Goal: Navigation & Orientation: Find specific page/section

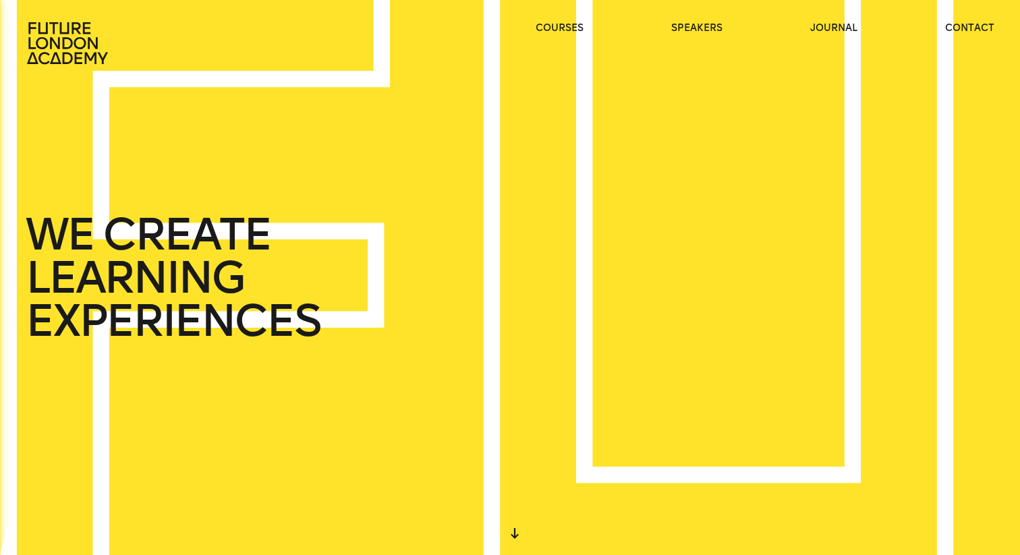
click at [515, 535] on icon at bounding box center [515, 533] width 8 height 11
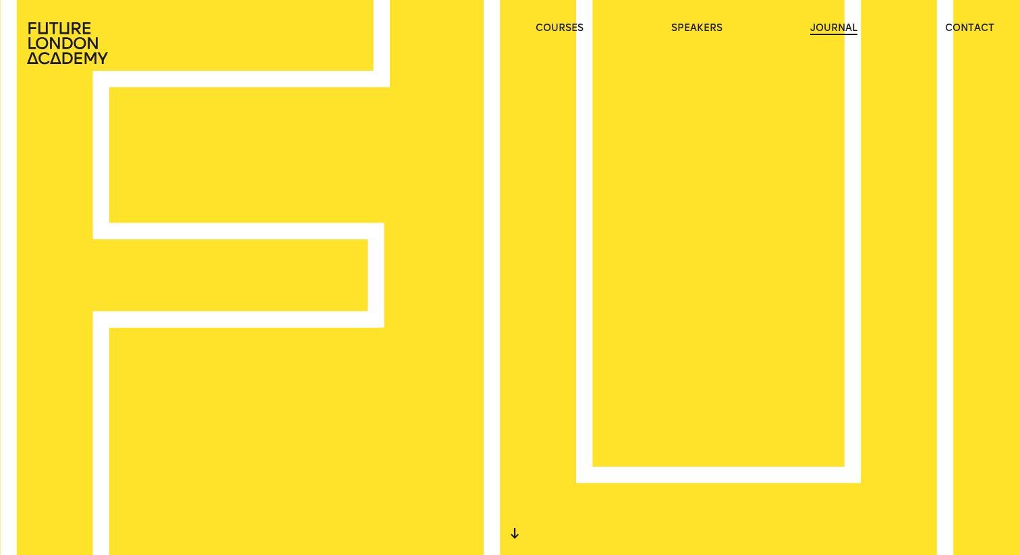
click at [849, 28] on link "journal" at bounding box center [833, 28] width 47 height 13
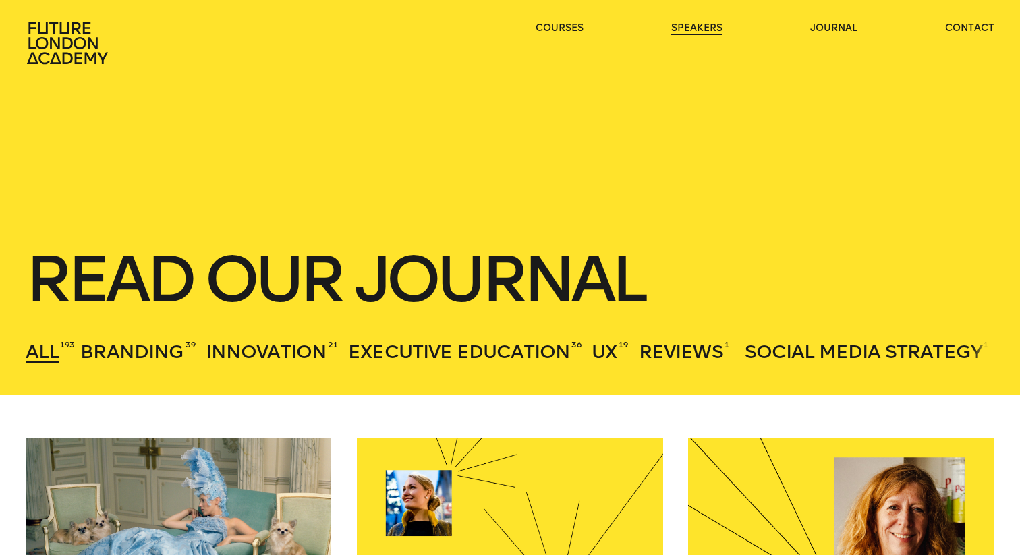
click at [699, 24] on link "speakers" at bounding box center [696, 28] width 51 height 13
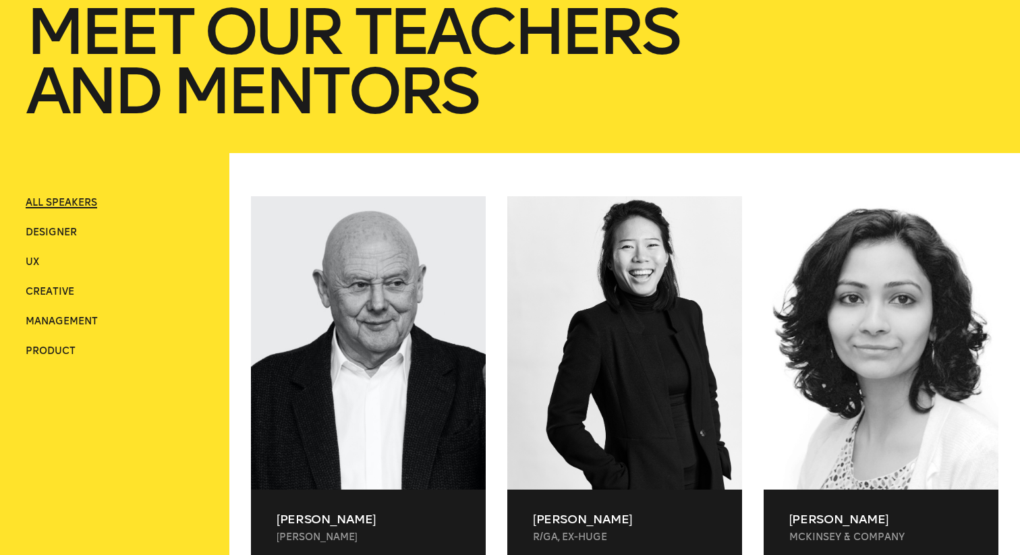
scroll to position [269, 0]
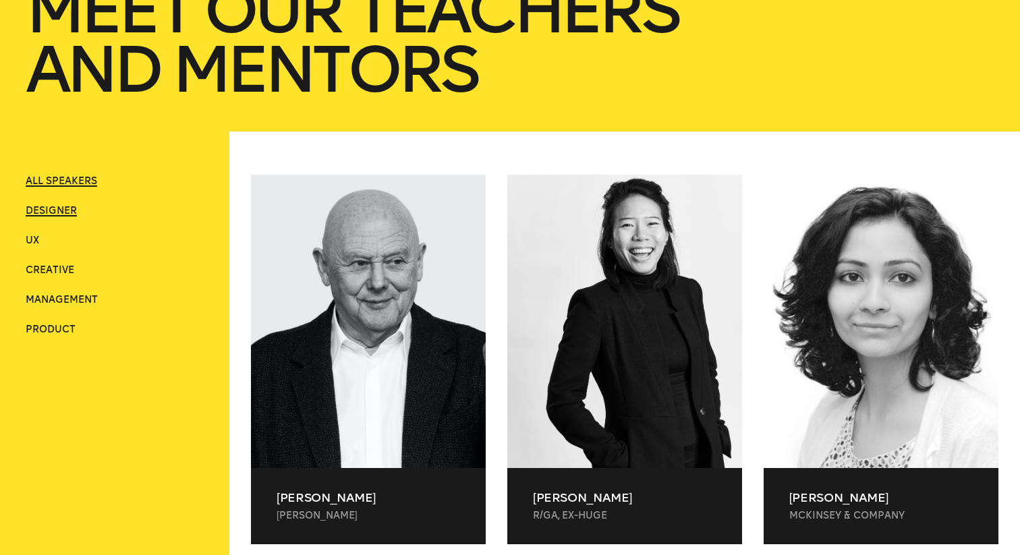
click at [39, 210] on span "Designer" at bounding box center [51, 210] width 51 height 11
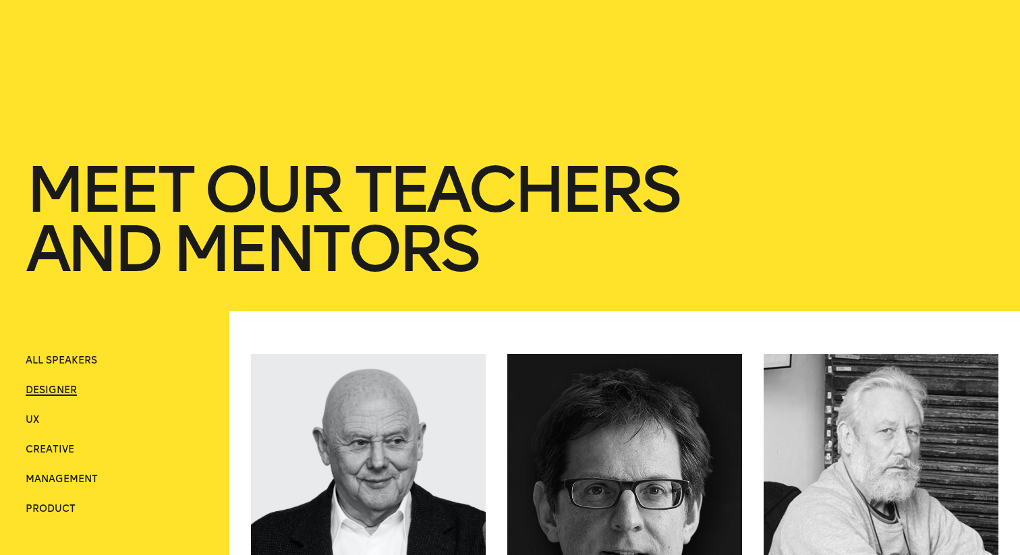
scroll to position [0, 0]
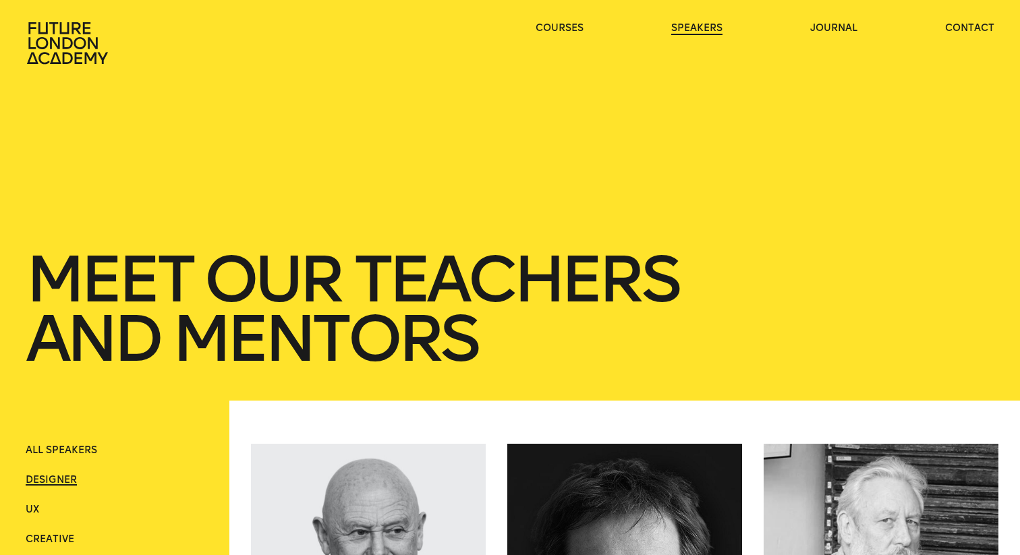
click at [703, 30] on link "speakers" at bounding box center [696, 28] width 51 height 13
click at [845, 32] on link "journal" at bounding box center [833, 28] width 47 height 13
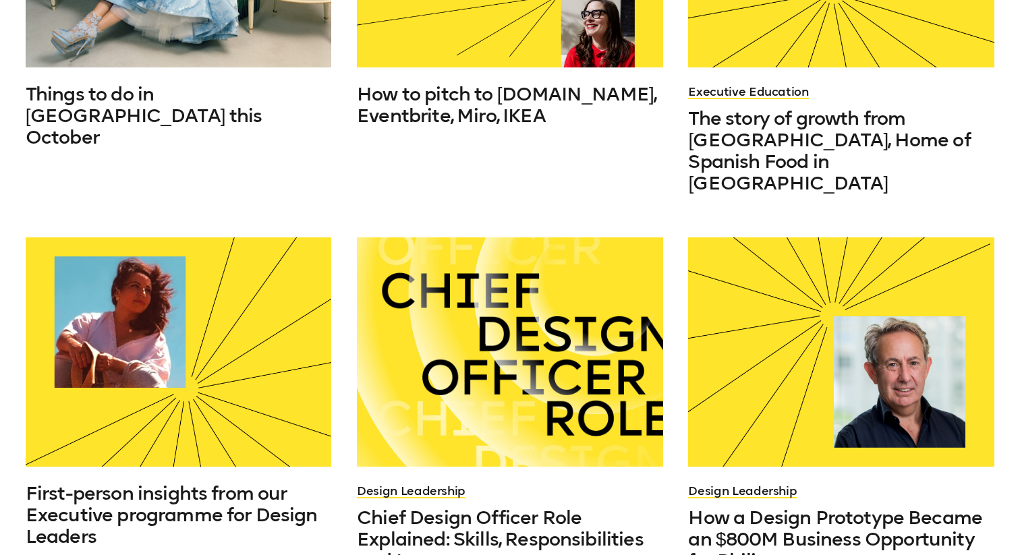
scroll to position [726, 0]
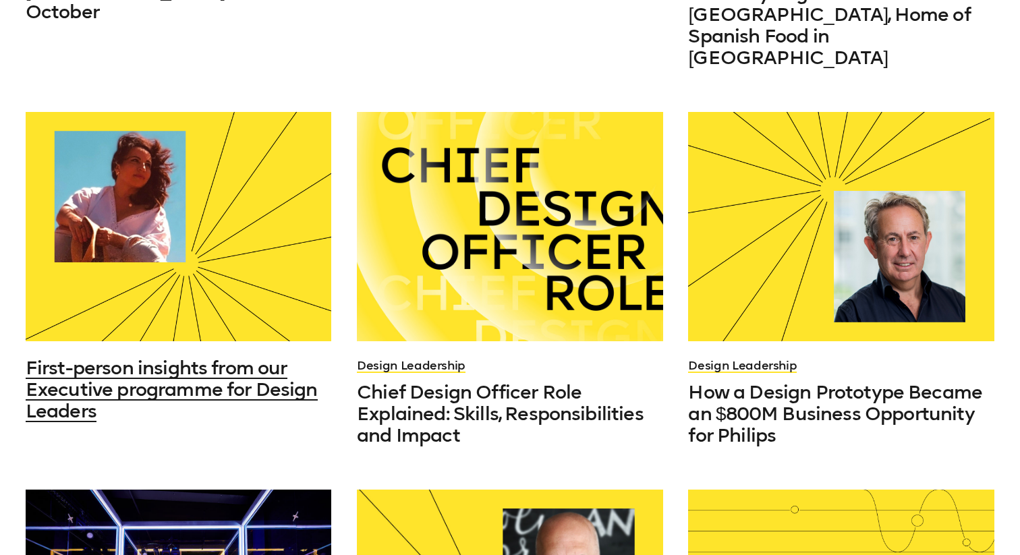
click at [192, 197] on div at bounding box center [179, 226] width 306 height 229
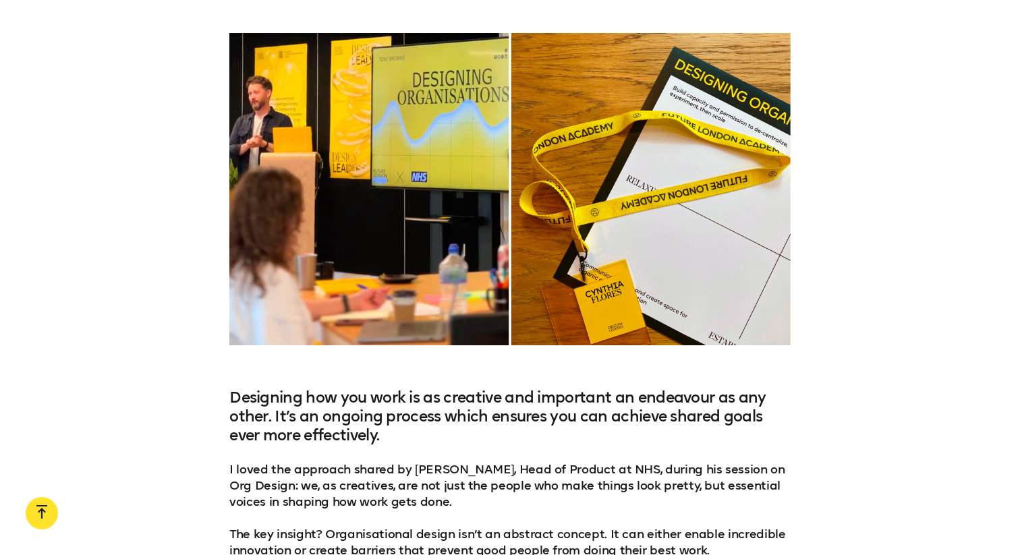
click at [428, 156] on div at bounding box center [509, 189] width 561 height 312
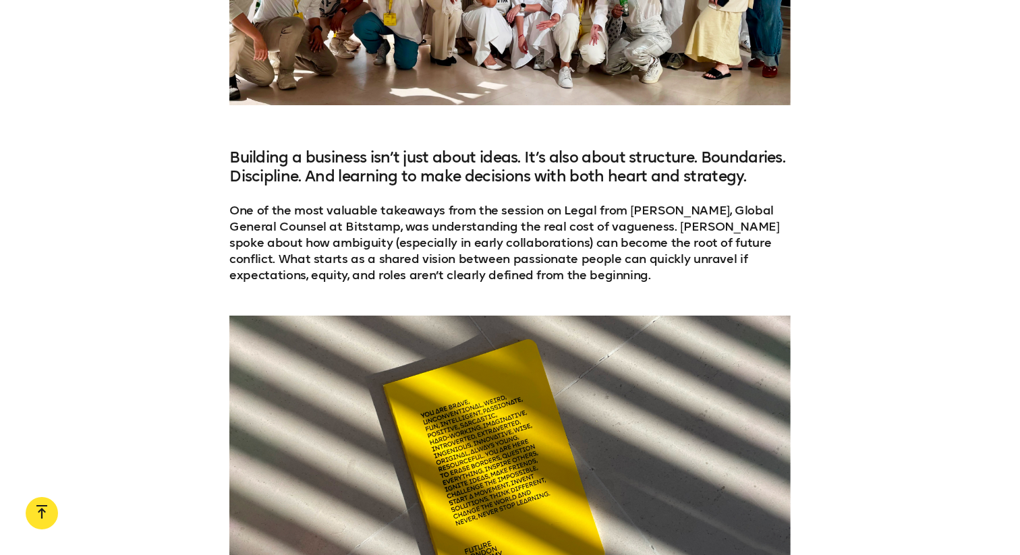
scroll to position [4701, 0]
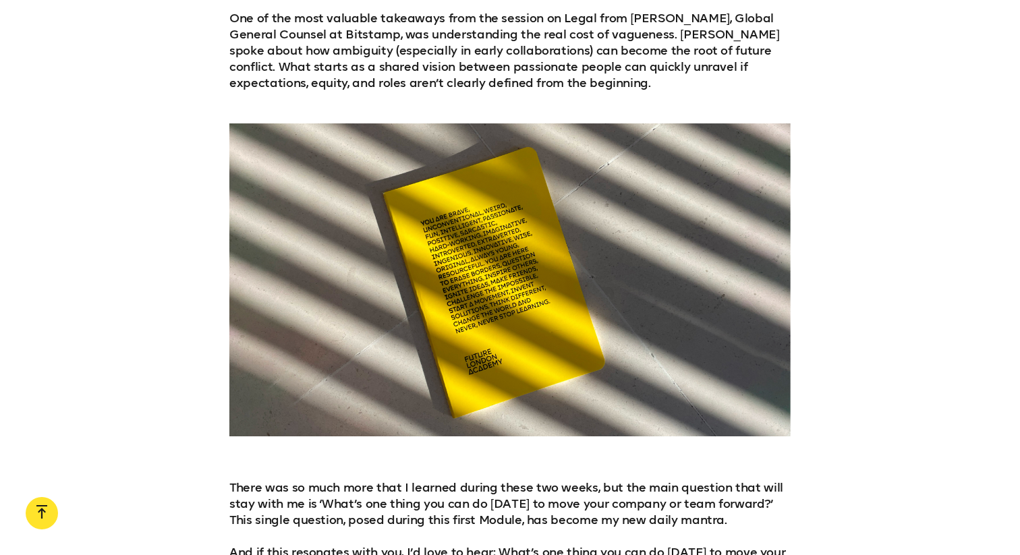
click at [37, 509] on div at bounding box center [41, 517] width 11 height 24
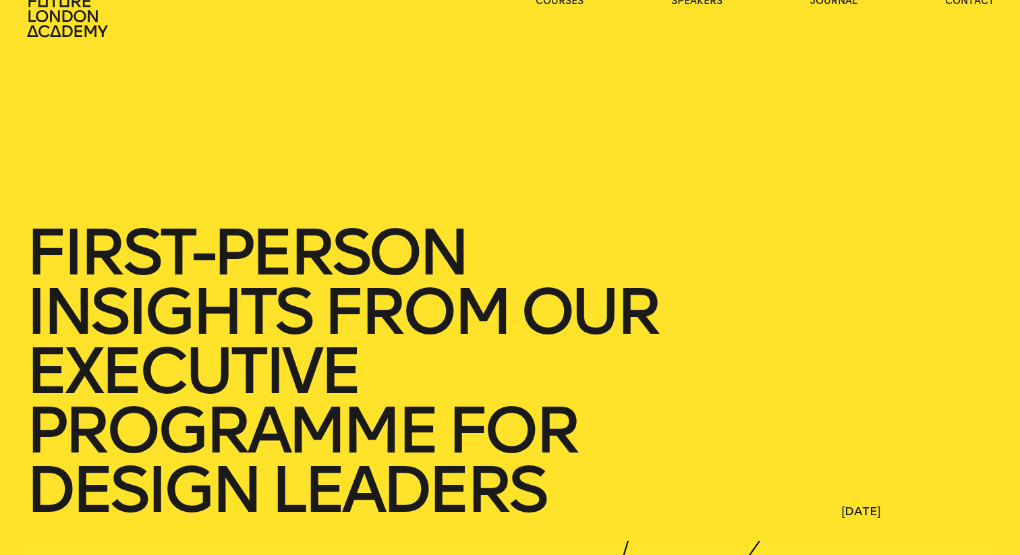
scroll to position [0, 0]
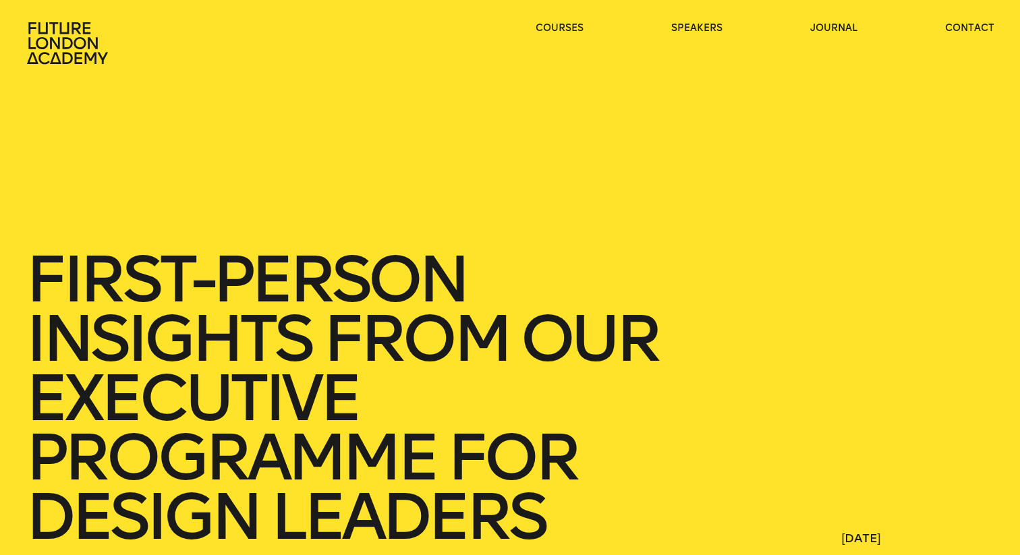
click at [59, 35] on icon at bounding box center [69, 43] width 86 height 43
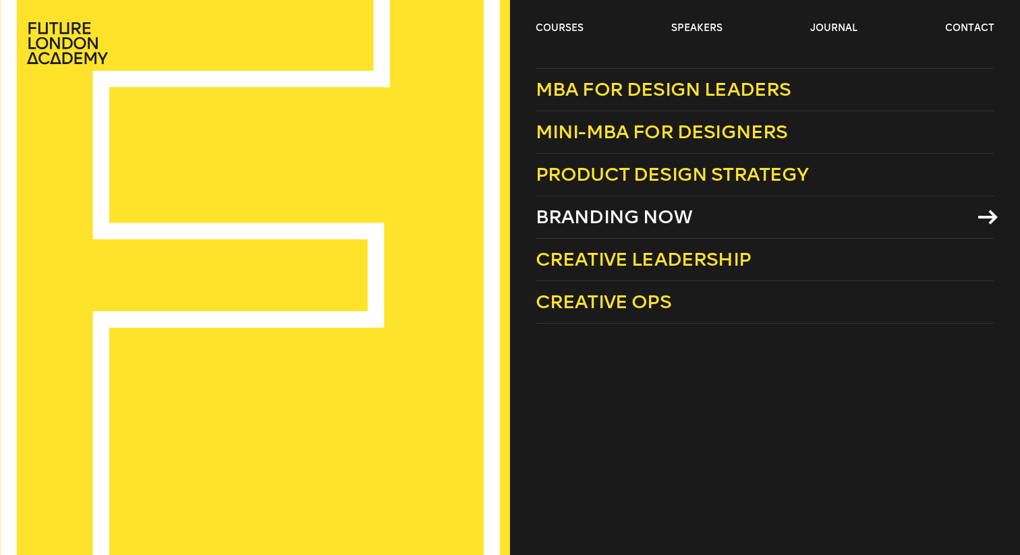
click at [597, 217] on span "Branding Now" at bounding box center [614, 217] width 157 height 22
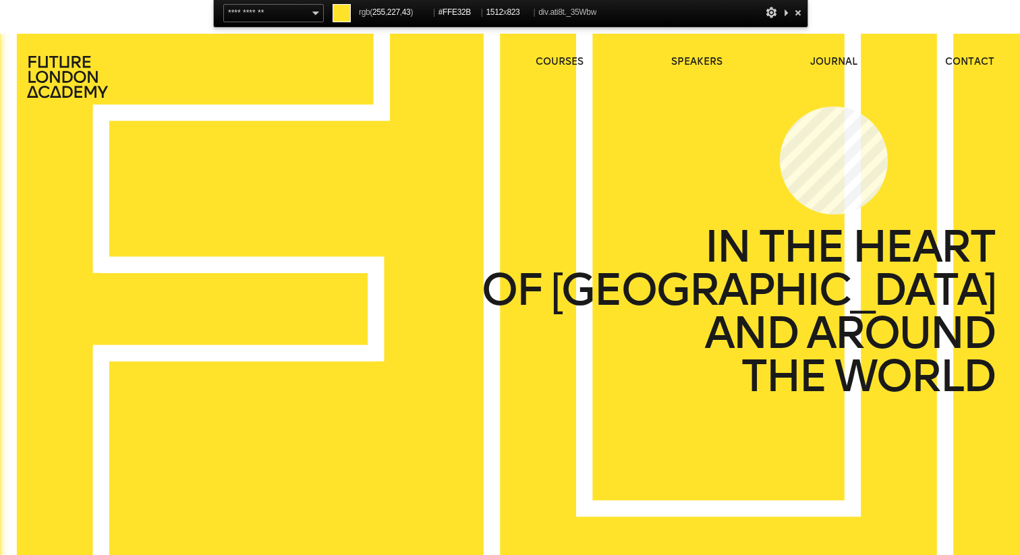
click at [780, 107] on div "START DESIGNING YOUR FUTURE TODAY WE CREATE LEARNING EXPERIENCES IN THE HEART O…" at bounding box center [510, 311] width 1020 height 555
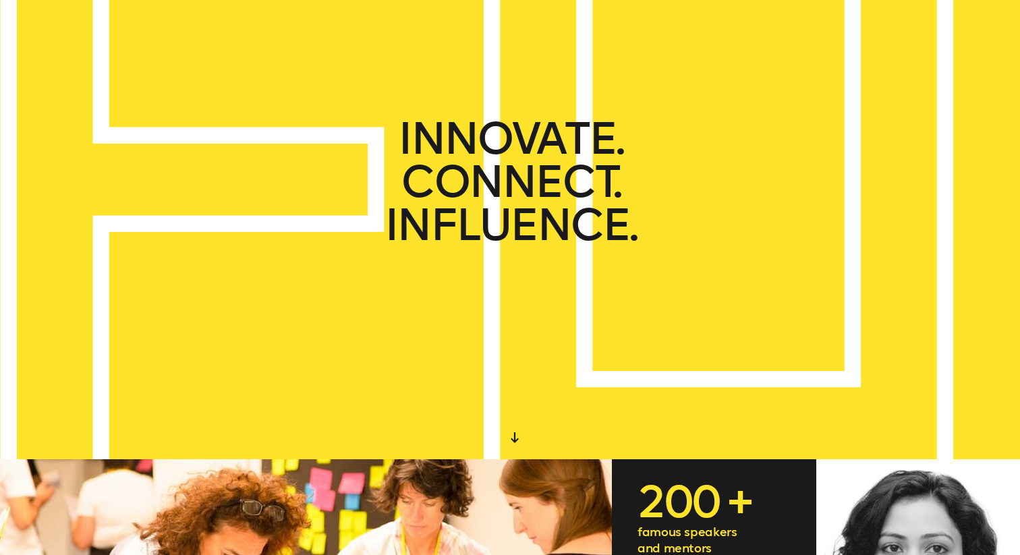
scroll to position [92, 0]
